Goal: Information Seeking & Learning: Learn about a topic

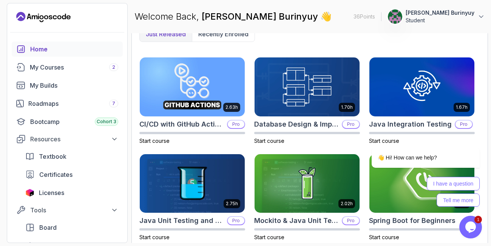
scroll to position [336, 0]
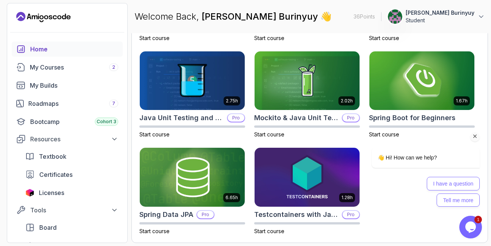
click at [473, 135] on icon "Chat attention grabber" at bounding box center [474, 136] width 7 height 7
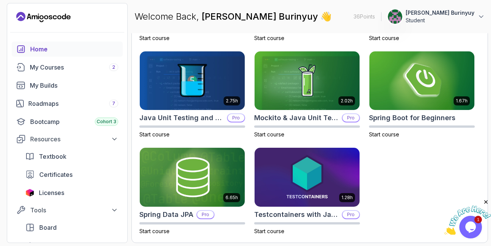
scroll to position [0, 0]
click at [485, 201] on icon "Close" at bounding box center [485, 201] width 7 height 7
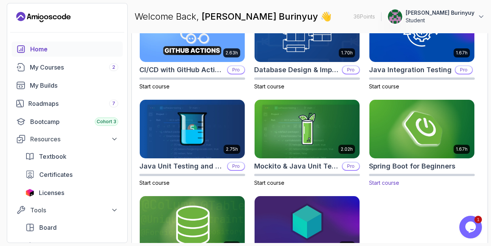
scroll to position [291, 0]
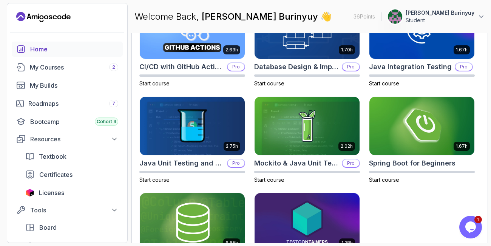
click at [98, 94] on div "Home My Courses 2 My Builds Roadmaps 7 Bootcamp Cohort 3 Resources Textbook Cer…" at bounding box center [67, 156] width 111 height 229
click at [426, 123] on img at bounding box center [421, 126] width 110 height 62
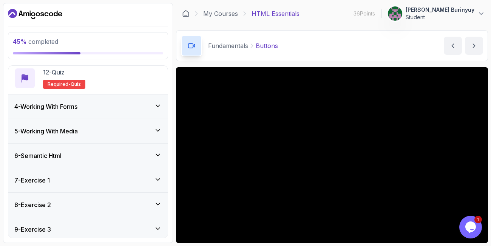
scroll to position [433, 0]
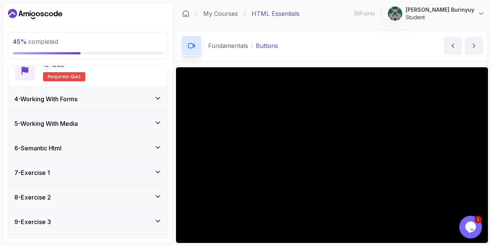
click at [156, 97] on icon at bounding box center [158, 98] width 8 height 8
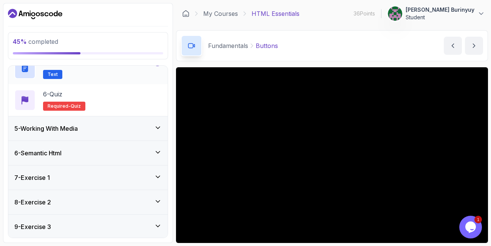
scroll to position [288, 0]
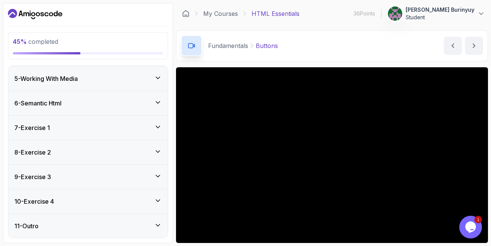
click at [101, 74] on div "5 - Working With Media" at bounding box center [87, 78] width 147 height 9
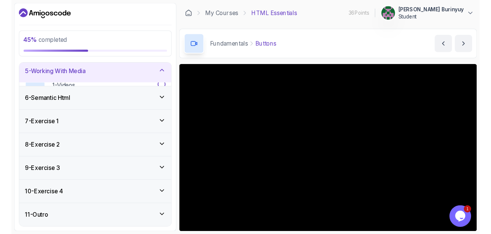
scroll to position [103, 0]
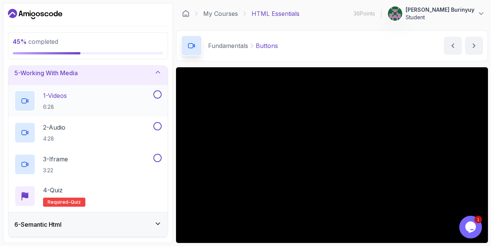
click at [77, 94] on div "1 - Videos 6:28" at bounding box center [82, 100] width 137 height 21
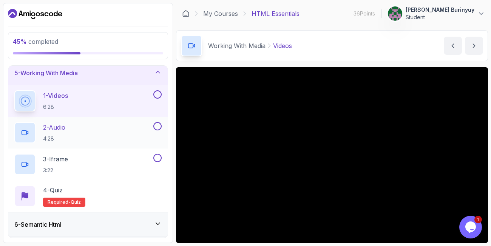
click at [78, 129] on div "2 - Audio 4:28" at bounding box center [82, 132] width 137 height 21
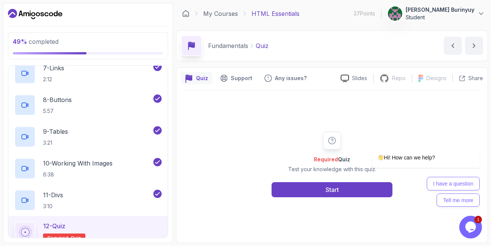
scroll to position [317, 0]
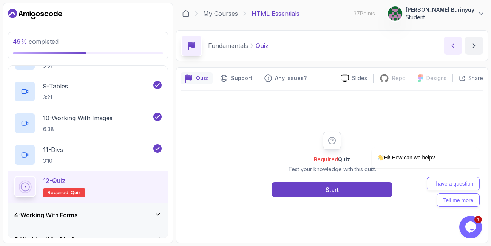
click at [452, 45] on icon "previous content" at bounding box center [453, 46] width 8 height 8
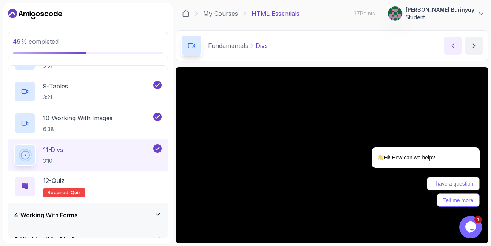
click at [451, 44] on icon "previous content" at bounding box center [453, 46] width 8 height 8
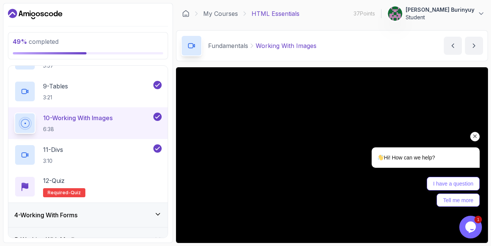
click at [474, 135] on icon "Chat attention grabber" at bounding box center [474, 136] width 7 height 7
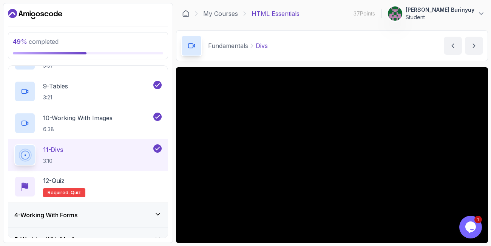
click at [10, 63] on div "49 % completed 1 - Todo 2 - Getting Started 3 - Fundamentals 1 - What Are Tags …" at bounding box center [88, 123] width 170 height 240
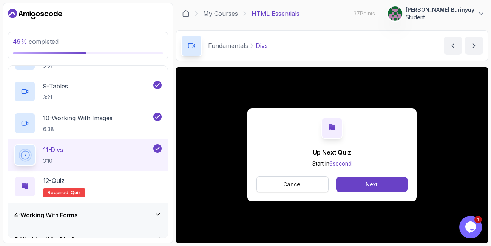
click at [288, 185] on p "Cancel" at bounding box center [292, 184] width 18 height 8
click at [369, 183] on div "Next" at bounding box center [371, 184] width 12 height 8
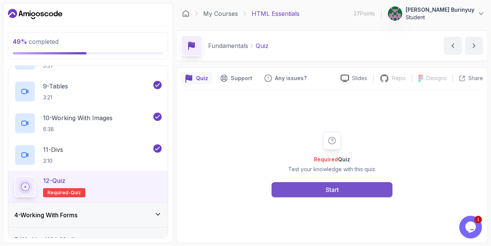
click at [334, 186] on div "Start" at bounding box center [331, 189] width 13 height 9
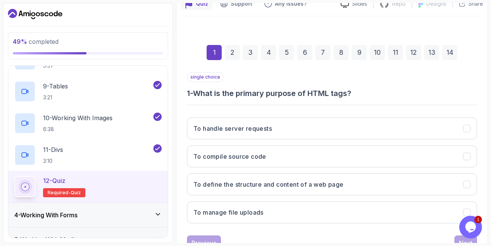
scroll to position [91, 0]
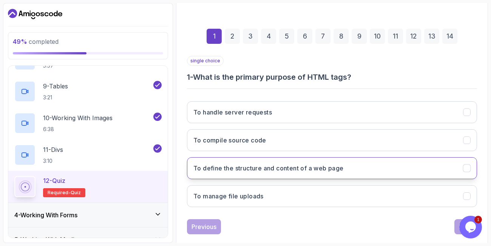
click at [305, 169] on h3 "To define the structure and content of a web page" at bounding box center [268, 167] width 150 height 9
click at [456, 223] on button "Next" at bounding box center [465, 226] width 23 height 15
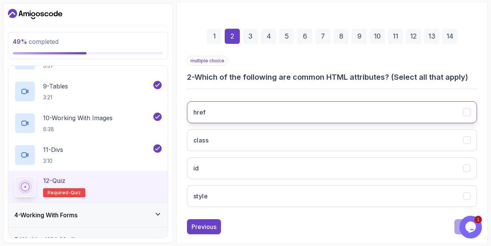
click at [464, 109] on icon "href" at bounding box center [466, 112] width 7 height 7
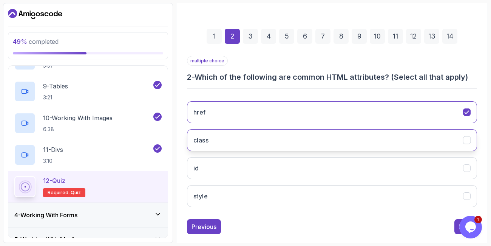
click at [466, 138] on icon "class" at bounding box center [466, 140] width 7 height 7
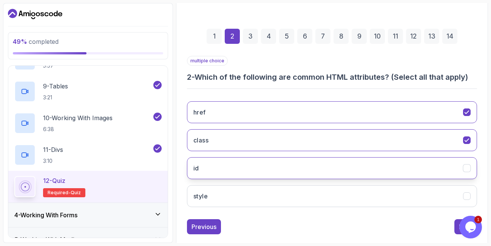
click at [464, 163] on button "id" at bounding box center [332, 168] width 290 height 22
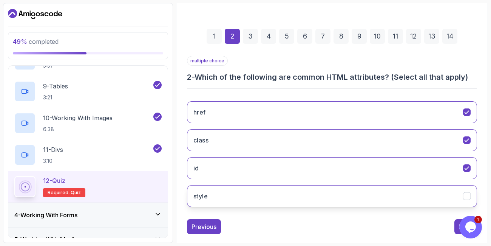
click at [468, 198] on icon "style" at bounding box center [466, 195] width 7 height 7
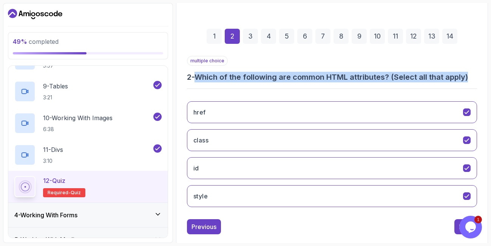
drag, startPoint x: 200, startPoint y: 77, endPoint x: 334, endPoint y: 87, distance: 134.0
click at [334, 87] on div "multiple choice 2 - Which of the following are common HTML attributes? (Select …" at bounding box center [332, 134] width 290 height 157
copy h3 "Which of the following are common HTML attributes? (Select all that apply)"
click at [456, 226] on button "Next" at bounding box center [465, 226] width 23 height 15
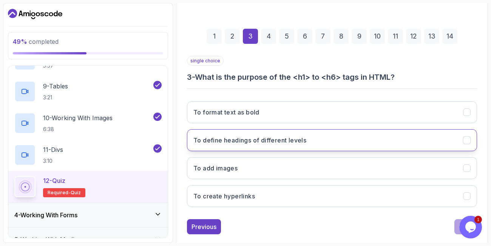
click at [332, 134] on button "To define headings of different levels" at bounding box center [332, 140] width 290 height 22
click at [456, 224] on button "Next" at bounding box center [465, 226] width 23 height 15
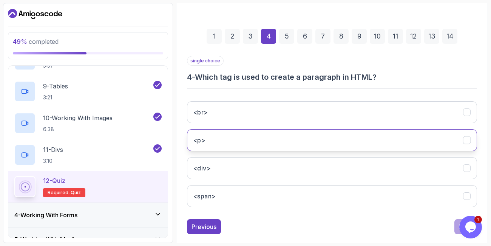
click at [257, 136] on button "<p>" at bounding box center [332, 140] width 290 height 22
click at [455, 229] on button "Next" at bounding box center [465, 226] width 23 height 15
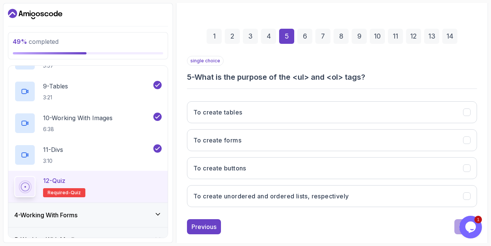
click at [6, 88] on div "49 % completed 1 - Todo 2 - Getting Started 3 - Fundamentals 1 - What Are Tags …" at bounding box center [88, 123] width 170 height 240
click at [460, 192] on button "To create unordered and ordered lists, respectively" at bounding box center [332, 196] width 290 height 22
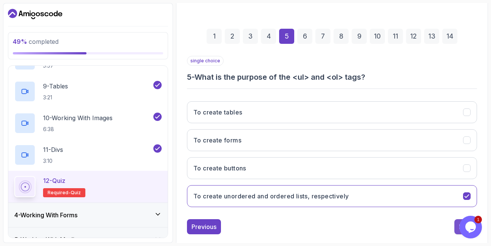
click at [457, 224] on button "Next" at bounding box center [465, 226] width 23 height 15
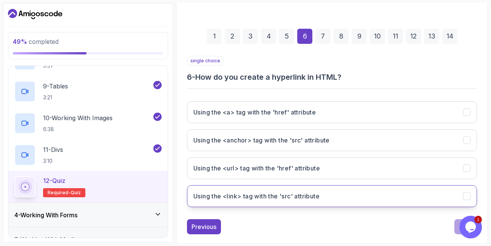
click at [266, 196] on h3 "Using the <link> tag with the 'src' attribute" at bounding box center [256, 195] width 126 height 9
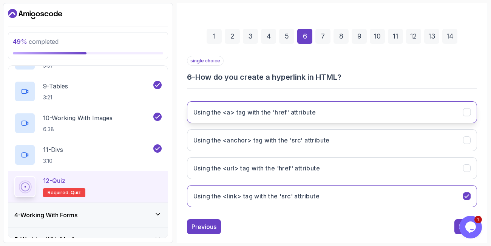
click at [336, 113] on button "Using the <a> tag with the 'href' attribute" at bounding box center [332, 112] width 290 height 22
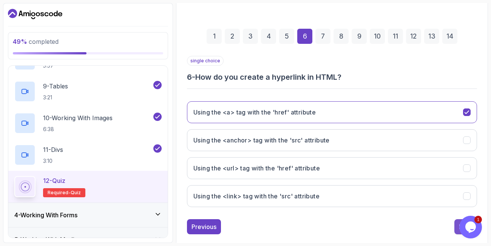
click at [455, 223] on button "Next" at bounding box center [465, 226] width 23 height 15
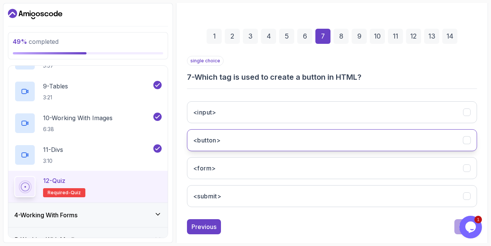
click at [253, 138] on button "<button>" at bounding box center [332, 140] width 290 height 22
click at [456, 223] on button "Next" at bounding box center [465, 226] width 23 height 15
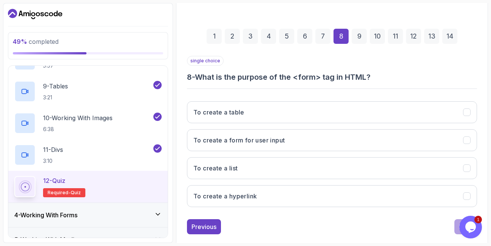
click at [8, 85] on div "1 - Todo 2 - Getting Started 3 - Fundamentals 1 - What Are Tags 3:43 2 - Attrib…" at bounding box center [88, 151] width 160 height 172
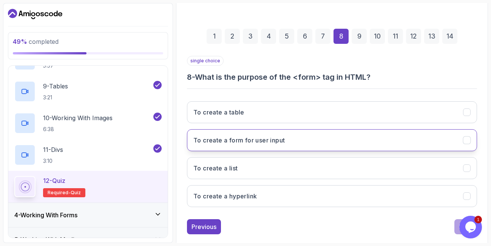
click at [401, 135] on button "To create a form for user input" at bounding box center [332, 140] width 290 height 22
click at [456, 228] on button "Next" at bounding box center [465, 226] width 23 height 15
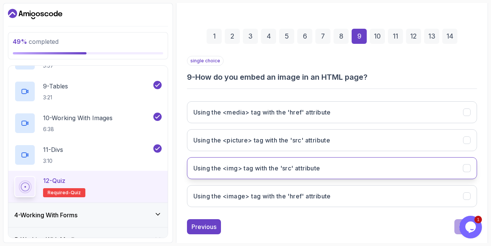
click at [282, 170] on h3 "Using the <img> tag with the 'src' attribute" at bounding box center [256, 167] width 127 height 9
click at [455, 222] on button "Next" at bounding box center [465, 226] width 23 height 15
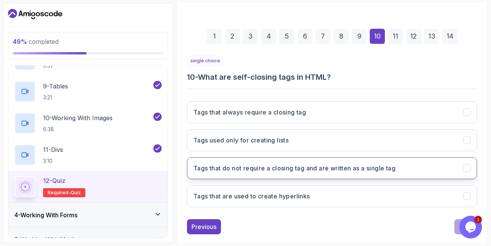
click at [388, 165] on h3 "Tags that do not require a closing tag and are written as a single tag" at bounding box center [294, 167] width 202 height 9
click at [456, 224] on button "Next" at bounding box center [465, 226] width 23 height 15
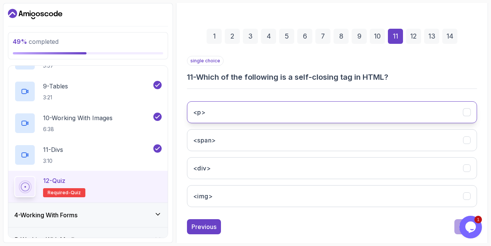
click at [300, 106] on button "<p>" at bounding box center [332, 112] width 290 height 22
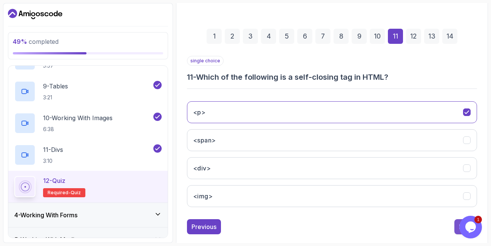
click at [457, 224] on button "Next" at bounding box center [465, 226] width 23 height 15
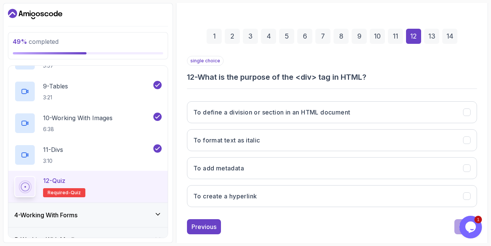
click at [396, 34] on div "11" at bounding box center [395, 36] width 15 height 15
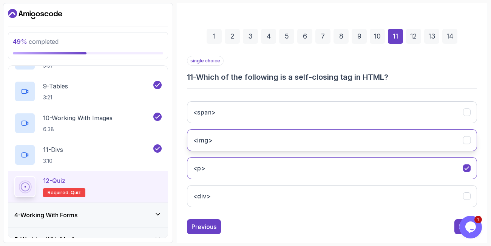
click at [312, 137] on button "<img>" at bounding box center [332, 140] width 290 height 22
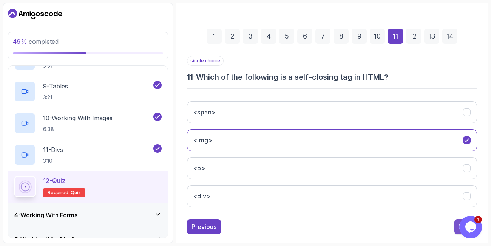
click at [455, 224] on button "Next" at bounding box center [465, 226] width 23 height 15
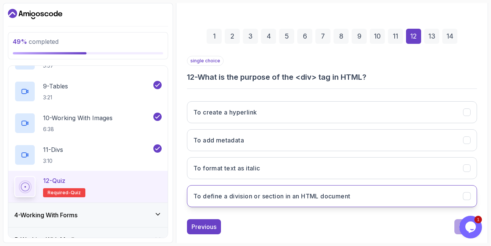
click at [363, 193] on button "To define a division or section in an HTML document" at bounding box center [332, 196] width 290 height 22
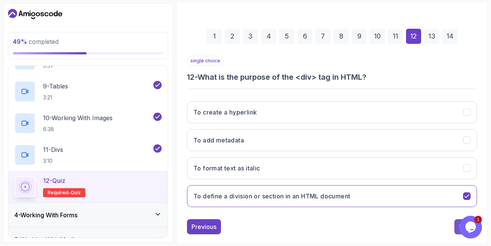
click at [454, 228] on button "Next" at bounding box center [465, 226] width 23 height 15
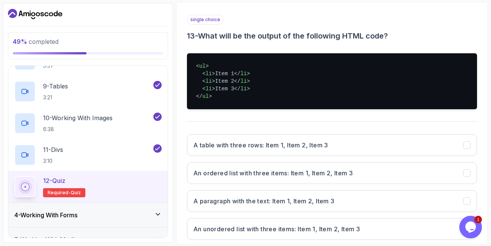
scroll to position [136, 0]
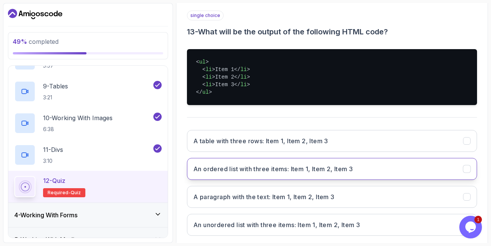
click at [302, 172] on h3 "An ordered list with three items: Item 1, Item 2, Item 3" at bounding box center [272, 168] width 159 height 9
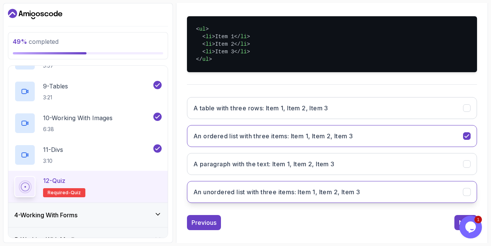
scroll to position [177, 0]
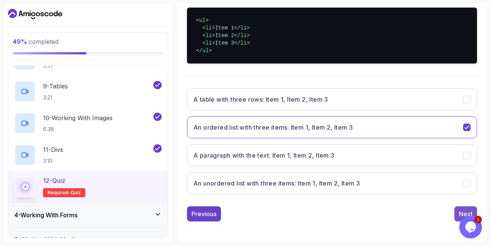
click at [459, 211] on div "Next" at bounding box center [465, 213] width 14 height 9
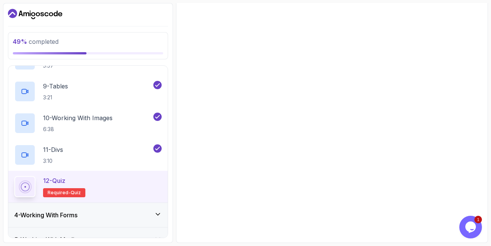
scroll to position [147, 0]
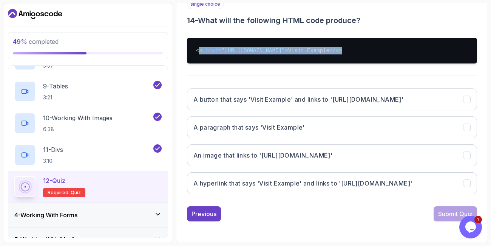
drag, startPoint x: 198, startPoint y: 49, endPoint x: 358, endPoint y: 54, distance: 159.7
click at [358, 54] on pre "< a href = "https://example.com" > Visit Example </ a >" at bounding box center [332, 51] width 290 height 26
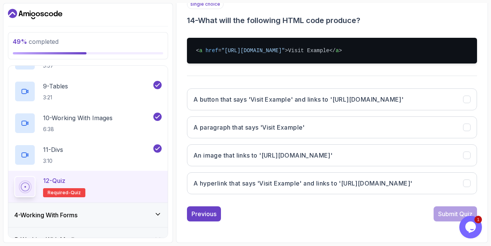
click at [358, 54] on pre "< a href = "https://example.com" > Visit Example </ a >" at bounding box center [332, 51] width 290 height 26
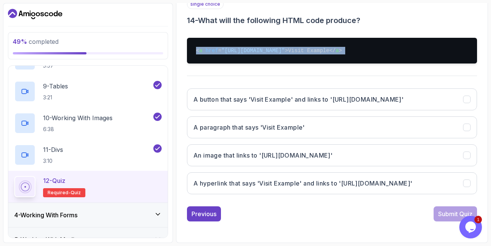
drag, startPoint x: 197, startPoint y: 49, endPoint x: 350, endPoint y: 58, distance: 153.1
click at [350, 58] on pre "< a href = "https://example.com" > Visit Example </ a >" at bounding box center [332, 51] width 290 height 26
copy pre "< a href = "https://example.com" > Visit Example </ a >"
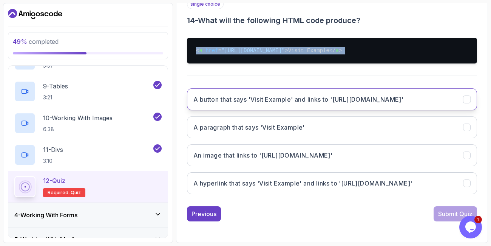
click at [308, 101] on h3 "A button that says 'Visit Example' and links to 'https://example.com'" at bounding box center [298, 99] width 210 height 9
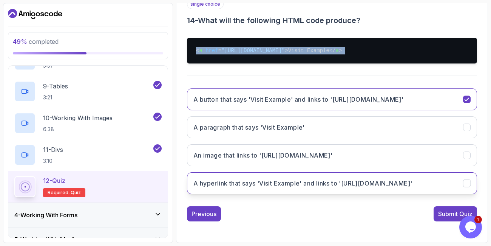
click at [291, 182] on h3 "A hyperlink that says 'Visit Example' and links to 'https://example.com'" at bounding box center [302, 182] width 218 height 9
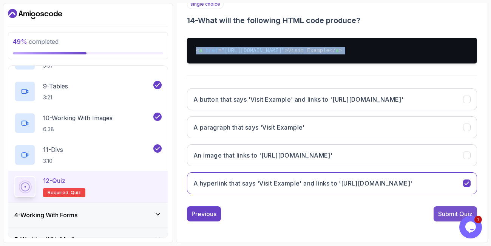
click at [449, 216] on div "Submit Quiz" at bounding box center [455, 213] width 34 height 9
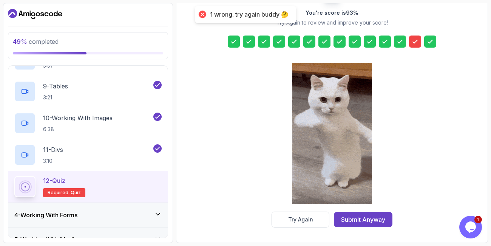
scroll to position [116, 0]
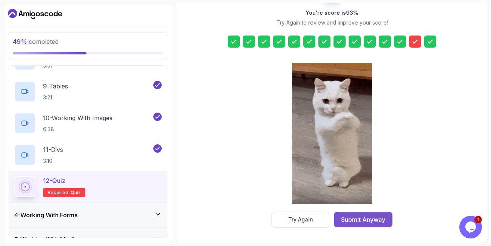
click at [355, 219] on div "Submit Anyway" at bounding box center [363, 219] width 44 height 9
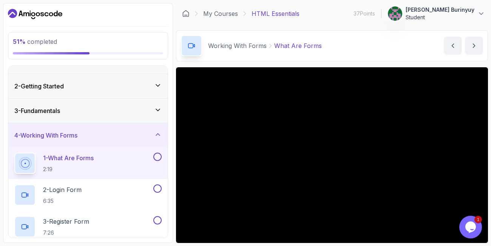
scroll to position [62, 0]
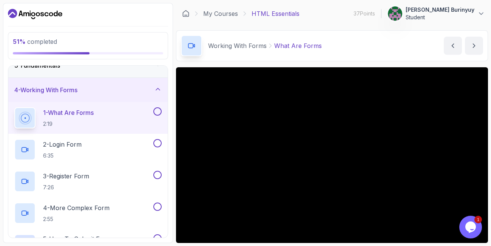
click at [6, 105] on div "51 % completed 1 - Todo 2 - Getting Started 3 - Fundamentals 4 - Working With F…" at bounding box center [88, 123] width 170 height 240
click at [12, 133] on div "1 - What Are Forms 2:19" at bounding box center [87, 118] width 159 height 32
click at [4, 63] on div "51 % completed 1 - Todo 2 - Getting Started 3 - Fundamentals 4 - Working With F…" at bounding box center [88, 123] width 170 height 240
click at [6, 132] on div "51 % completed 1 - Todo 2 - Getting Started 3 - Fundamentals 4 - Working With F…" at bounding box center [88, 123] width 170 height 240
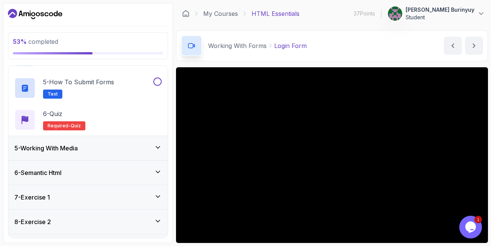
scroll to position [288, 0]
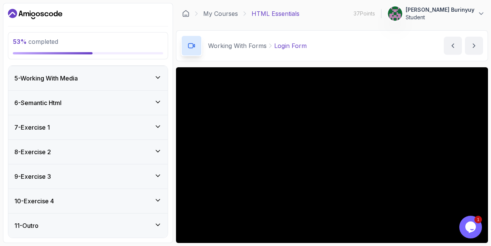
click at [6, 160] on div "53 % completed 1 - Todo 2 - Getting Started 3 - Fundamentals 4 - Working With F…" at bounding box center [88, 123] width 170 height 240
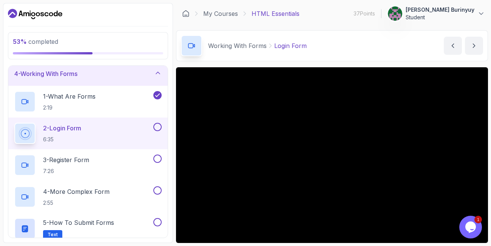
scroll to position [62, 0]
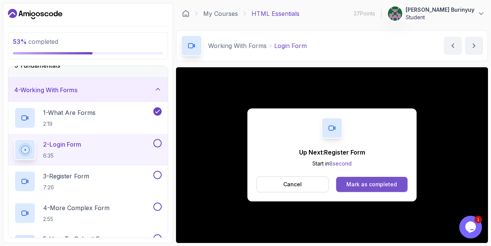
click at [360, 184] on div "Mark as completed" at bounding box center [371, 184] width 51 height 8
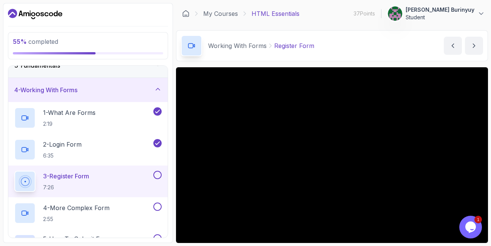
click at [480, 22] on div "My Courses HTML Essentials 37 Points 1 Fonyuy Phina Burinyuy Student" at bounding box center [332, 13] width 312 height 21
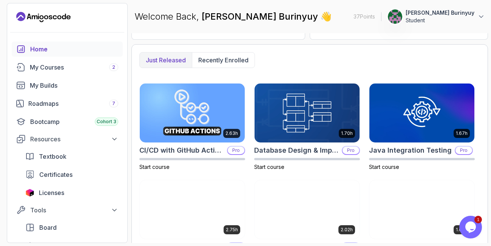
scroll to position [272, 0]
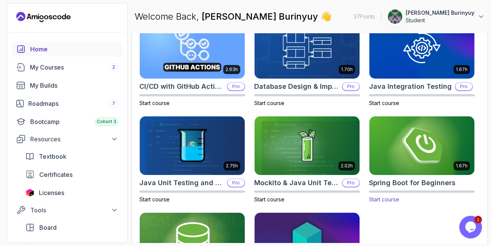
click at [415, 146] on img at bounding box center [421, 146] width 110 height 62
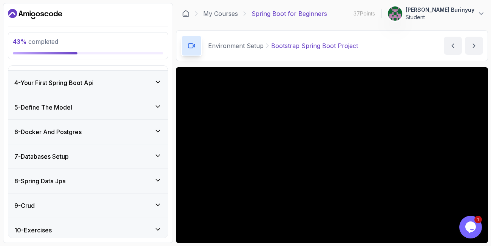
scroll to position [172, 0]
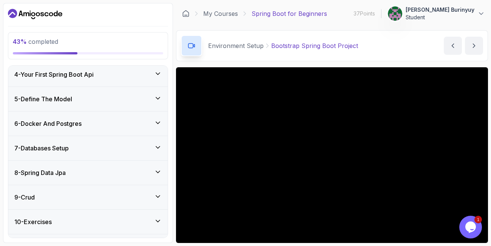
click at [158, 74] on icon at bounding box center [158, 74] width 8 height 8
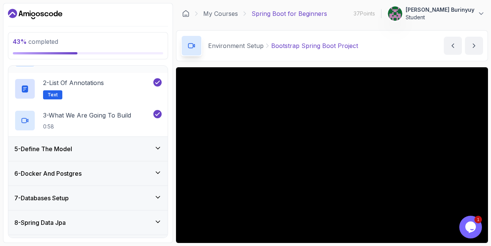
scroll to position [77, 0]
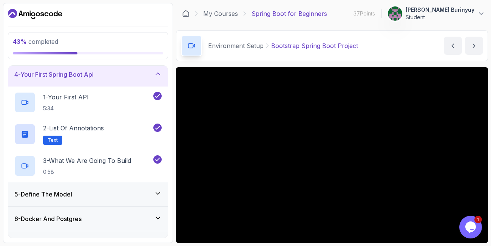
click at [156, 193] on icon at bounding box center [158, 193] width 8 height 8
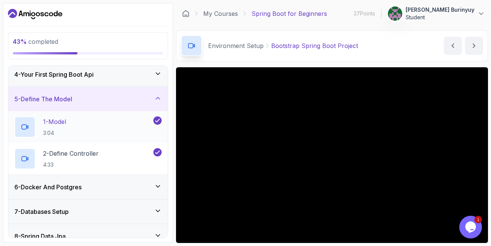
scroll to position [122, 0]
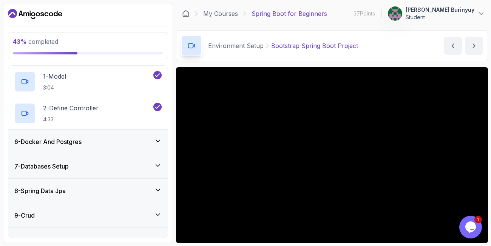
click at [157, 141] on icon at bounding box center [158, 141] width 4 height 2
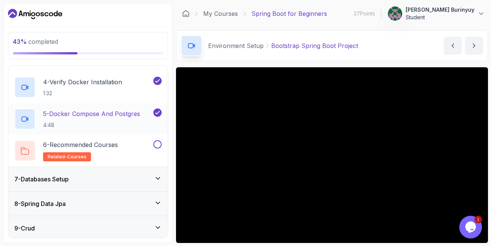
scroll to position [258, 0]
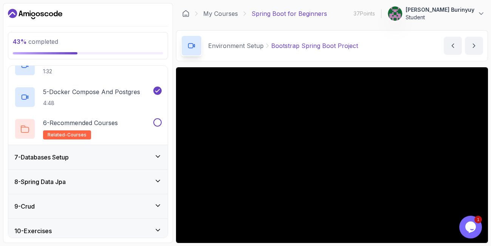
click at [157, 157] on icon at bounding box center [158, 156] width 8 height 8
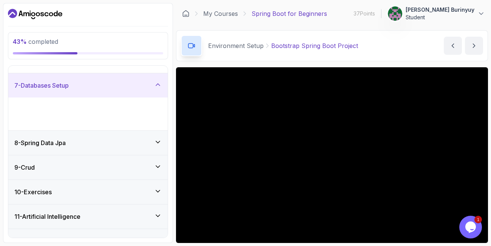
scroll to position [123, 0]
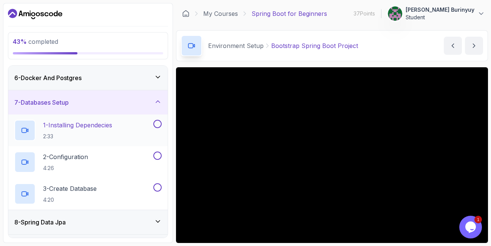
click at [97, 123] on p "1 - Installing Dependecies" at bounding box center [77, 124] width 69 height 9
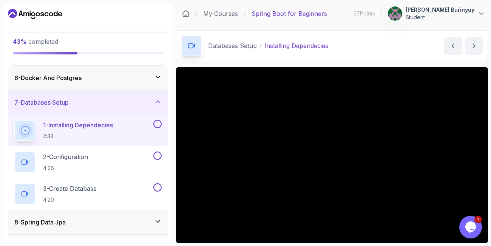
click at [156, 123] on button at bounding box center [157, 124] width 8 height 8
click at [103, 158] on div "2 - Configuration 4:26" at bounding box center [82, 161] width 137 height 21
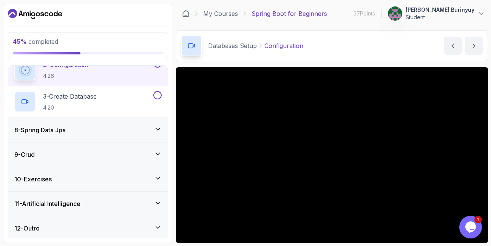
scroll to position [217, 0]
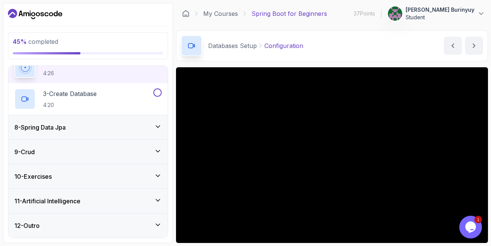
click at [156, 125] on icon at bounding box center [158, 127] width 8 height 8
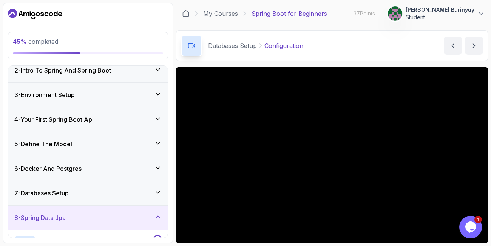
scroll to position [77, 0]
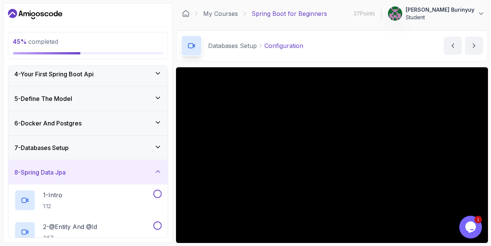
click at [157, 121] on icon at bounding box center [158, 122] width 8 height 8
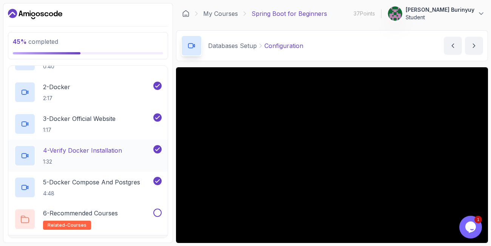
scroll to position [123, 0]
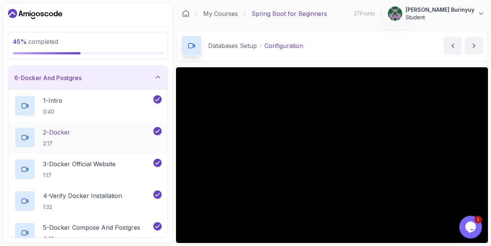
click at [106, 130] on div "2 - Docker 2:17" at bounding box center [82, 137] width 137 height 21
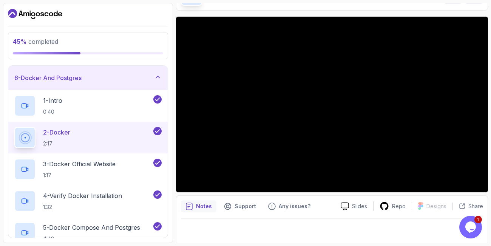
scroll to position [52, 0]
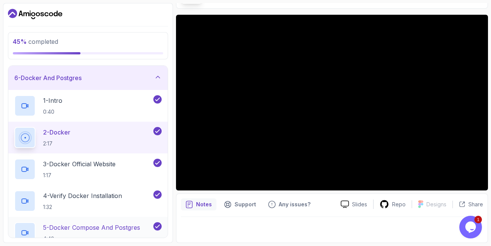
click at [88, 226] on p "5 - Docker Compose And Postgres" at bounding box center [91, 227] width 97 height 9
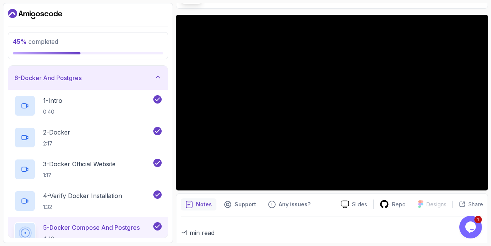
click at [14, 222] on button "5 - Docker Compose And Postgres 4:48" at bounding box center [87, 232] width 147 height 21
click at [99, 162] on p "3 - Docker Official Website" at bounding box center [79, 163] width 72 height 9
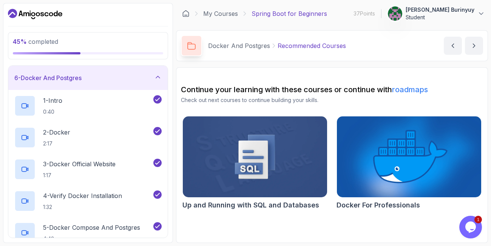
click at [10, 85] on div "6 - Docker And Postgres" at bounding box center [87, 78] width 159 height 24
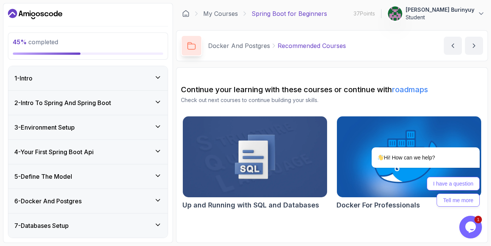
scroll to position [123, 0]
